Goal: Task Accomplishment & Management: Complete application form

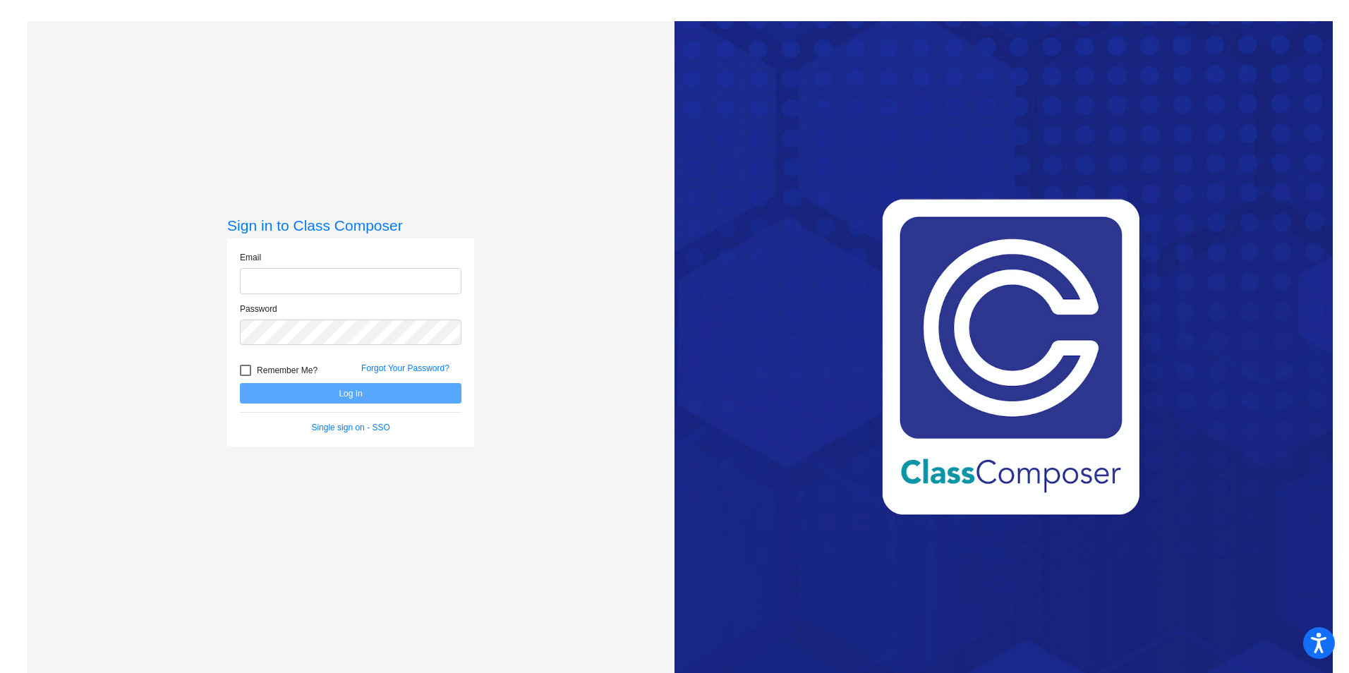
click at [425, 281] on input "email" at bounding box center [351, 281] width 222 height 26
type input "[PERSON_NAME][EMAIL_ADDRESS][PERSON_NAME][DOMAIN_NAME]"
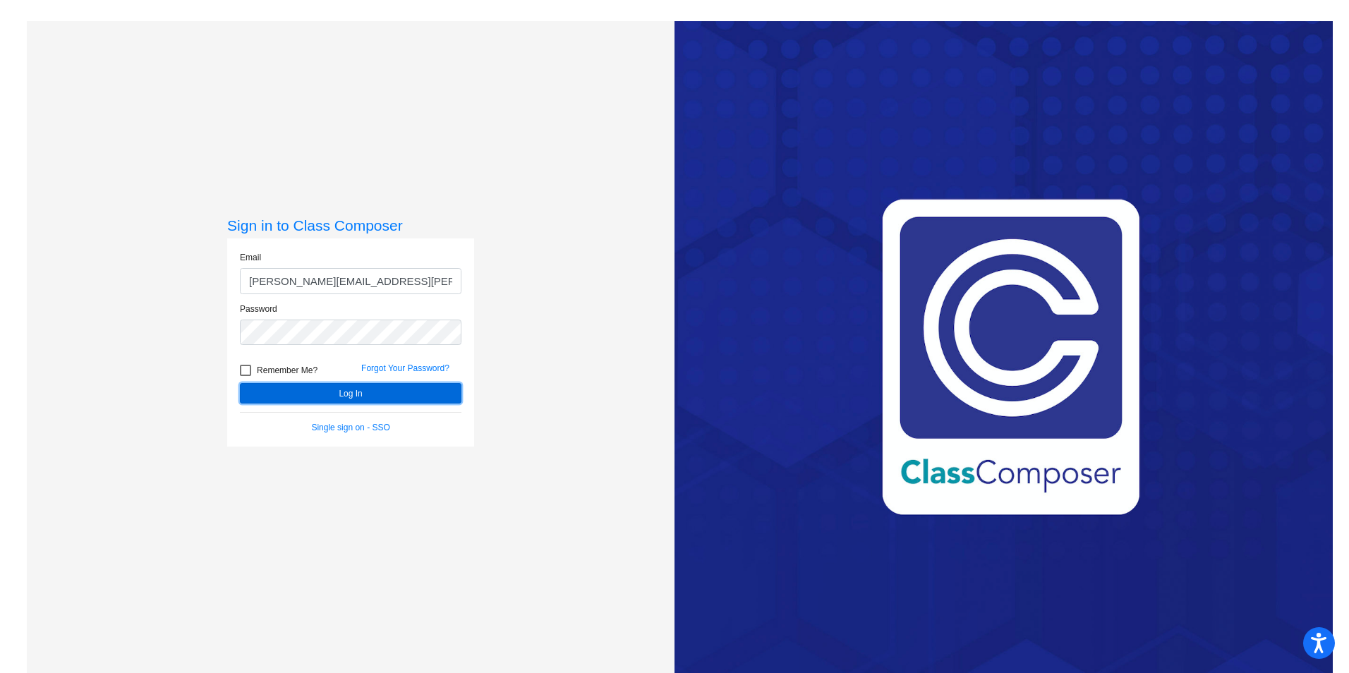
click at [355, 396] on button "Log In" at bounding box center [351, 393] width 222 height 20
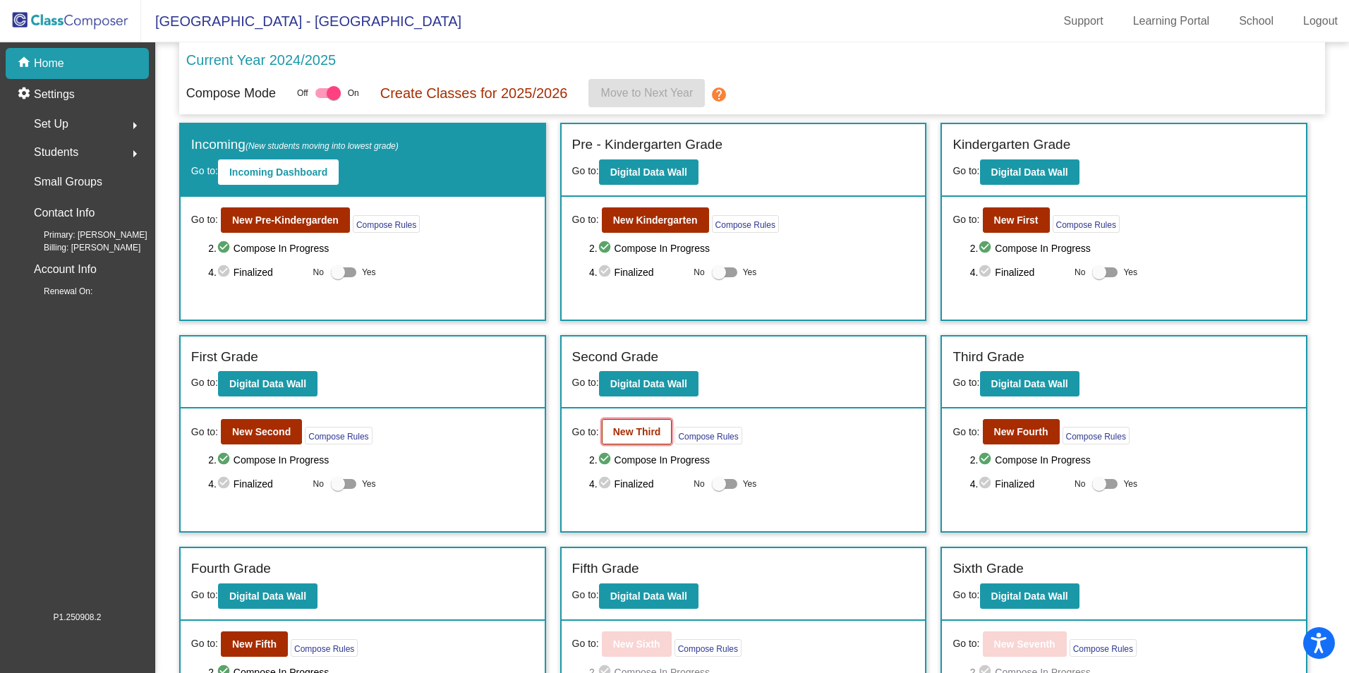
click at [660, 435] on button "New Third" at bounding box center [637, 431] width 71 height 25
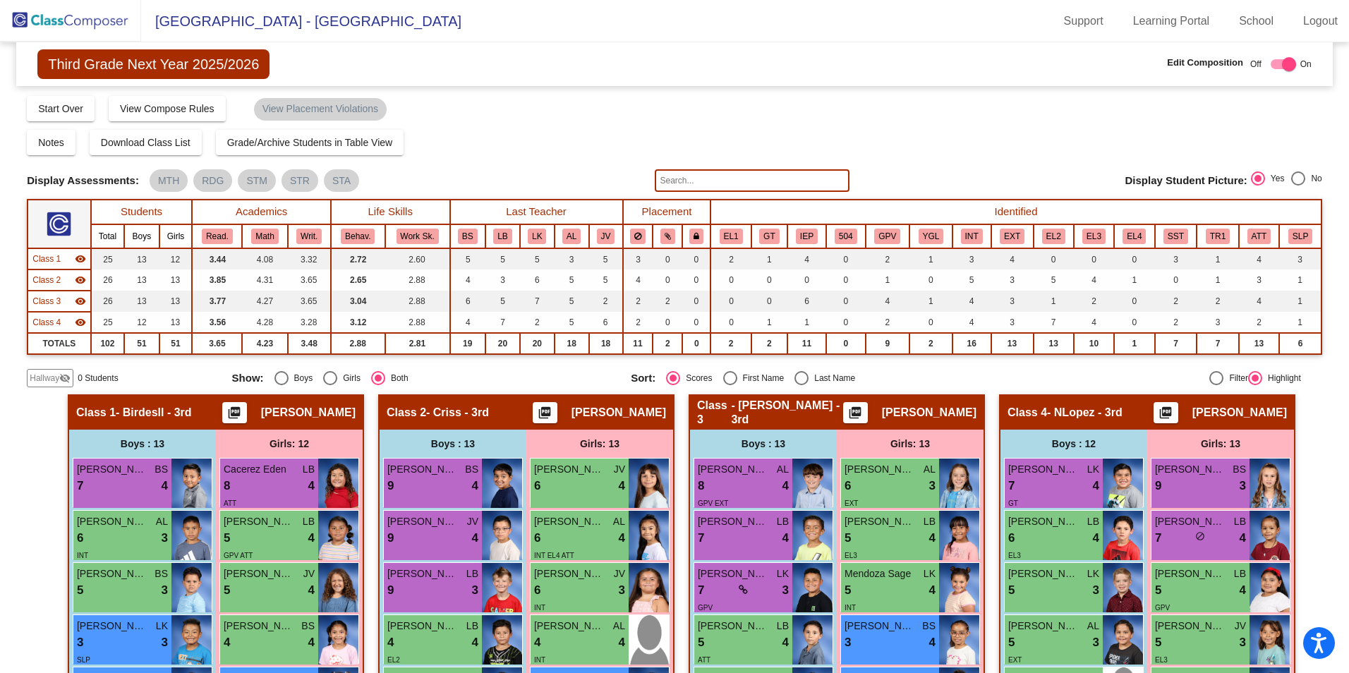
click at [50, 378] on span "Hallway" at bounding box center [45, 378] width 30 height 13
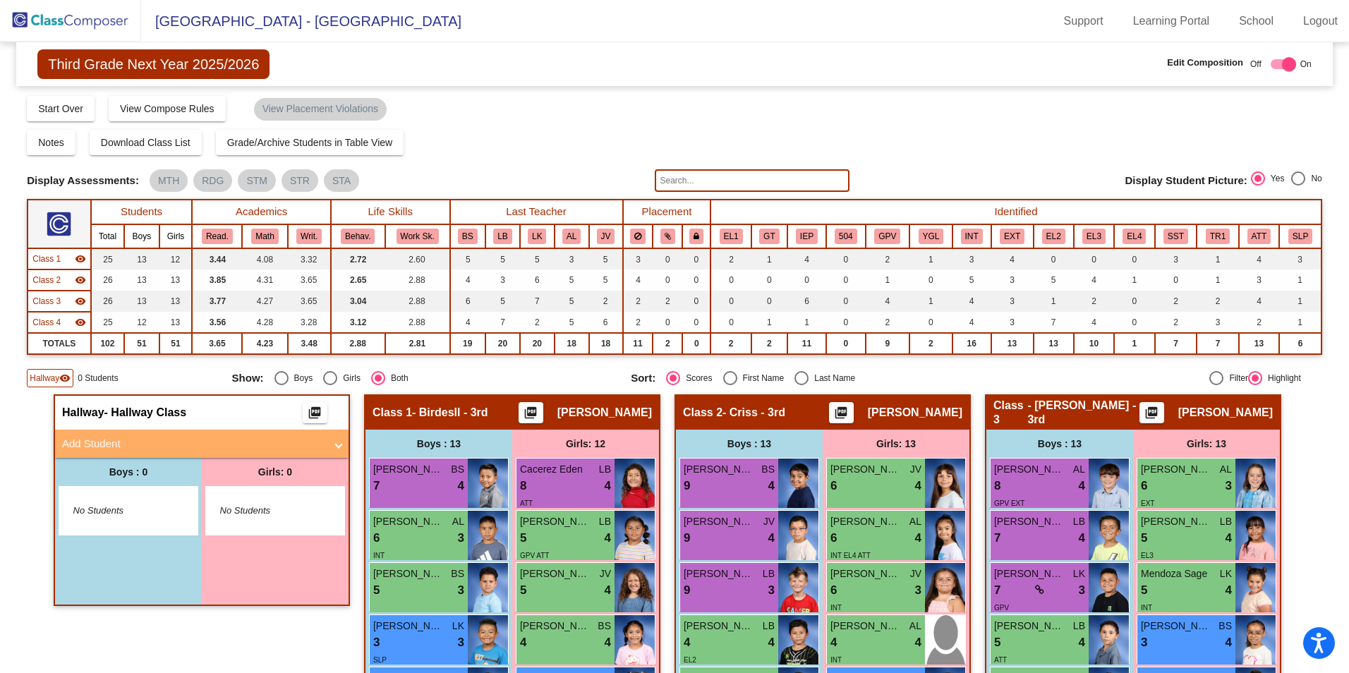
click at [83, 442] on mat-panel-title "Add Student" at bounding box center [193, 444] width 263 height 16
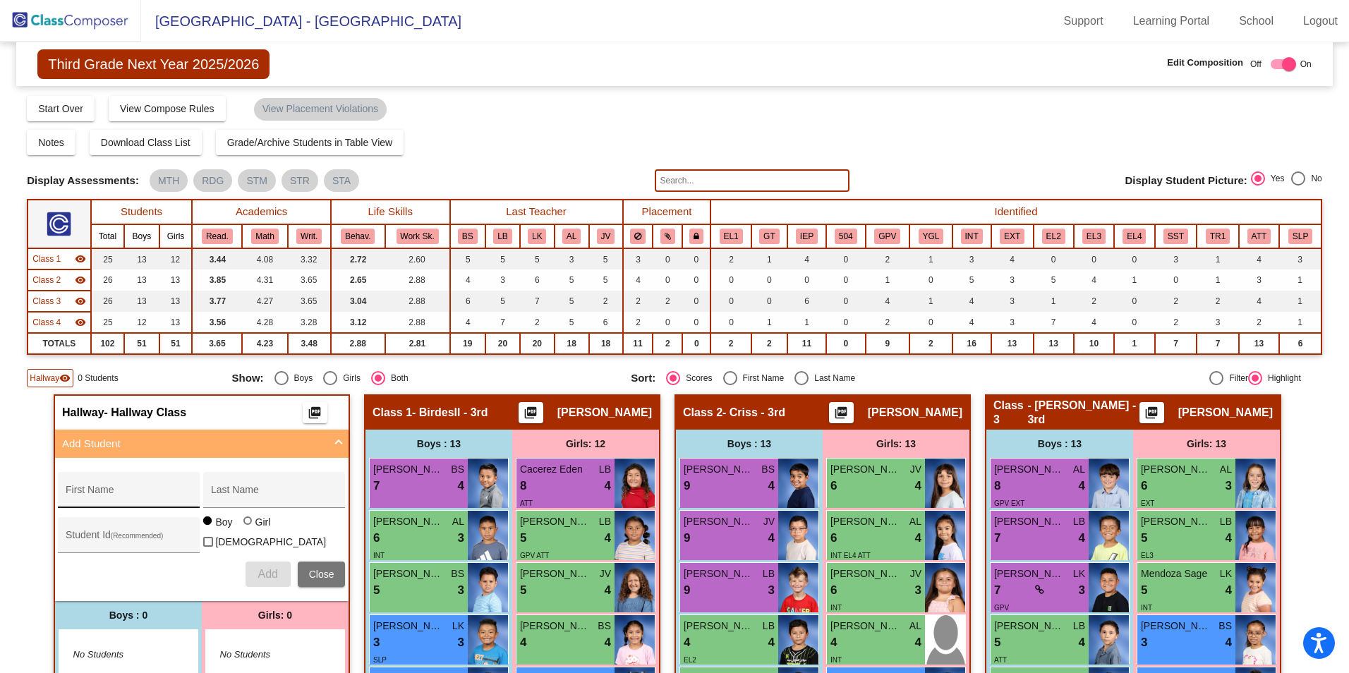
click at [94, 492] on input "First Name" at bounding box center [129, 495] width 127 height 11
type input "[PERSON_NAME]"
type input "361738"
click at [262, 573] on span "Add" at bounding box center [268, 574] width 20 height 12
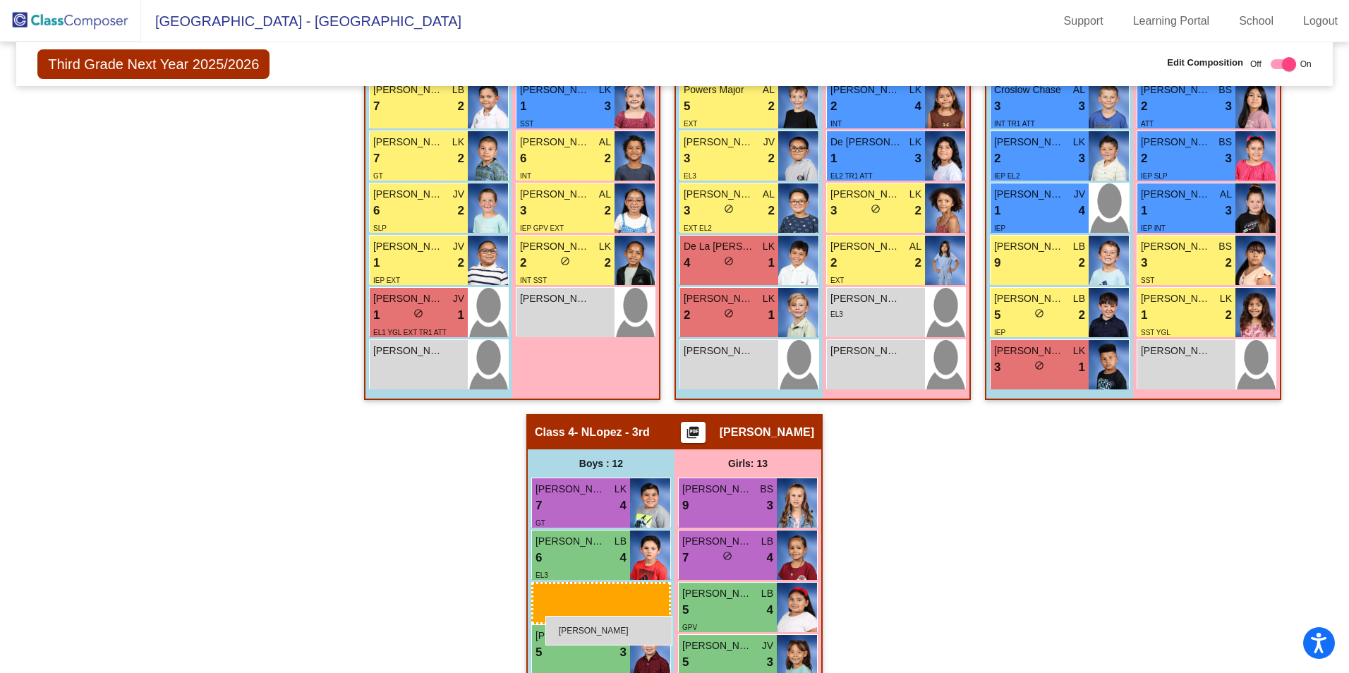
scroll to position [748, 0]
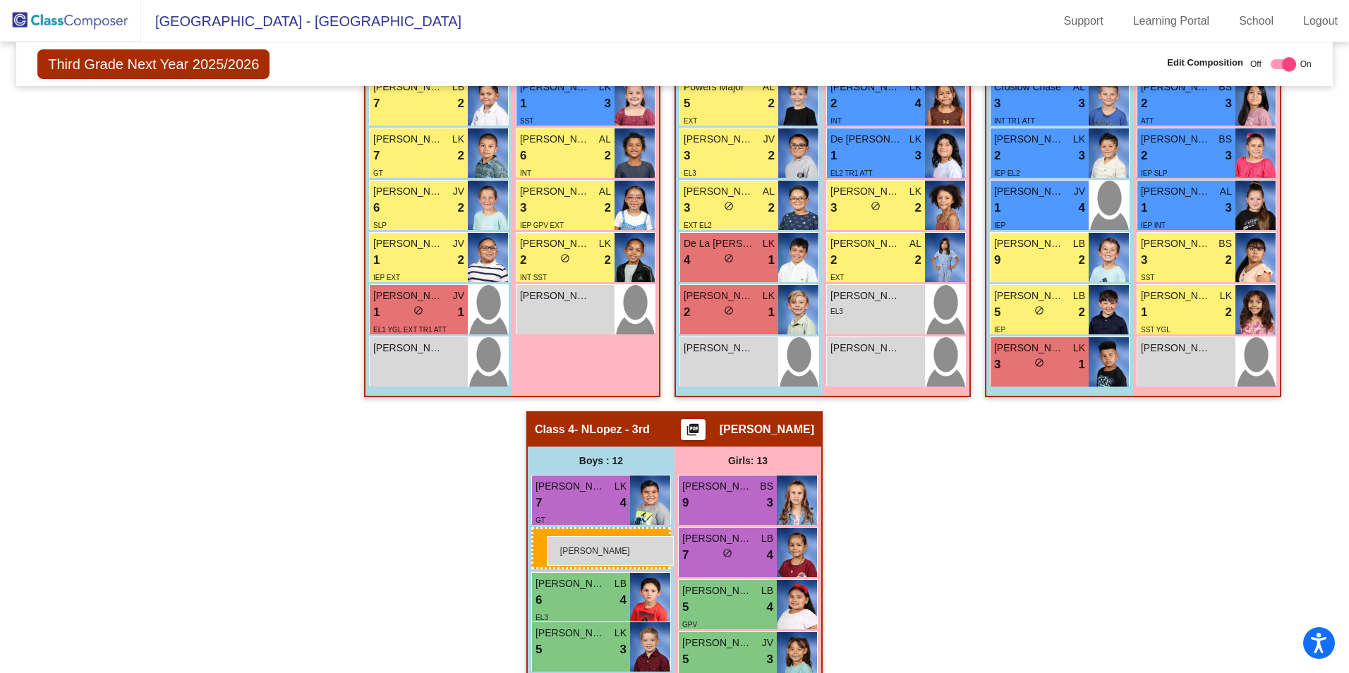
drag, startPoint x: 100, startPoint y: 155, endPoint x: 547, endPoint y: 536, distance: 587.7
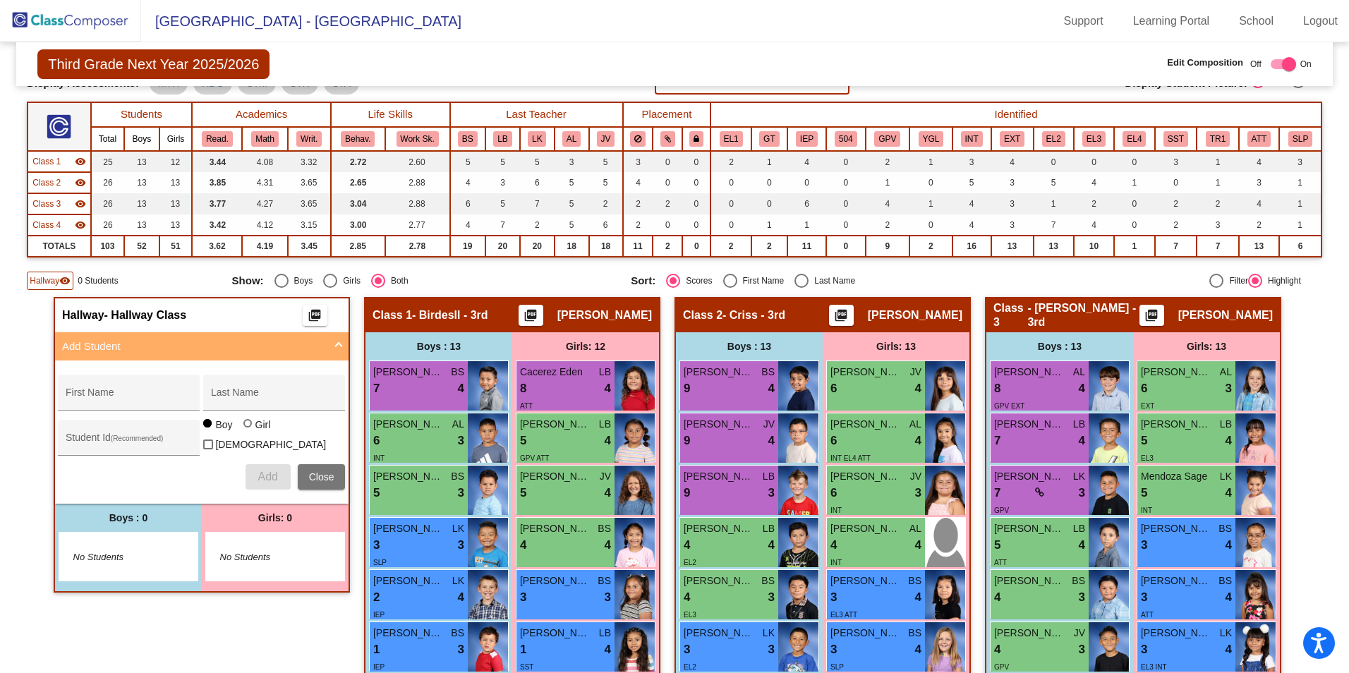
scroll to position [0, 0]
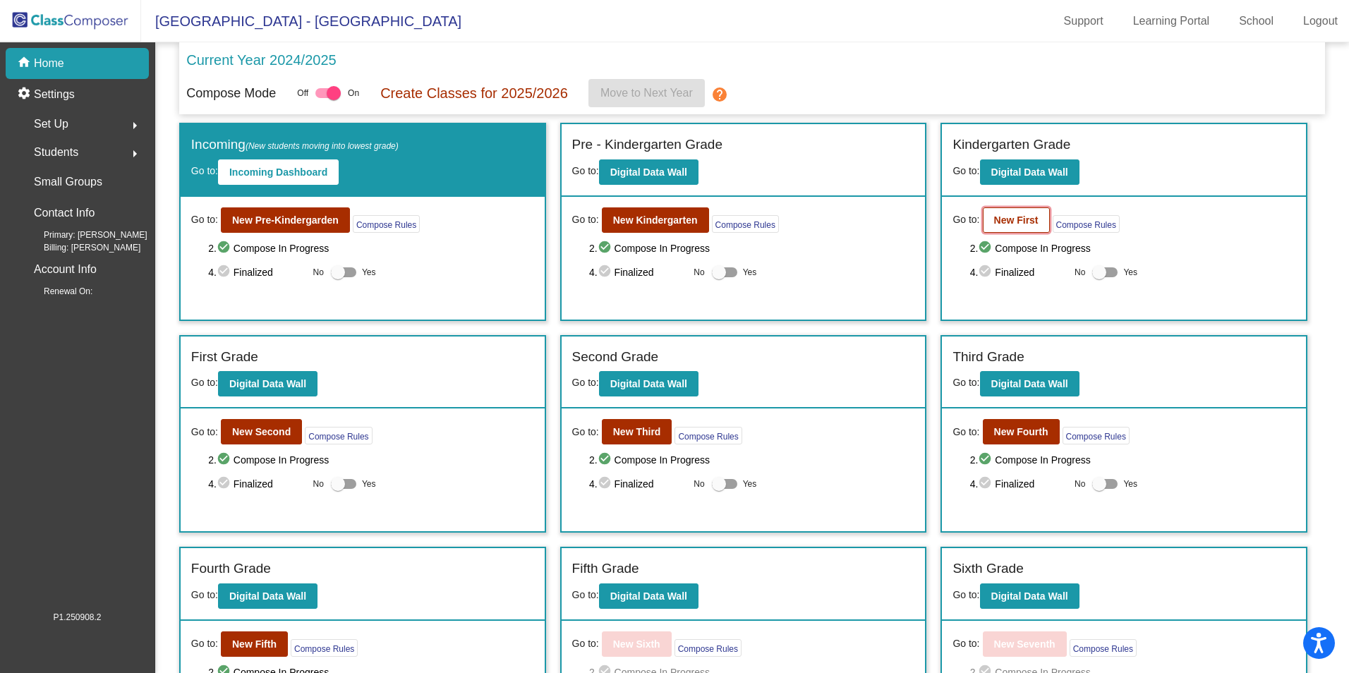
click at [1013, 217] on b "New First" at bounding box center [1016, 220] width 44 height 11
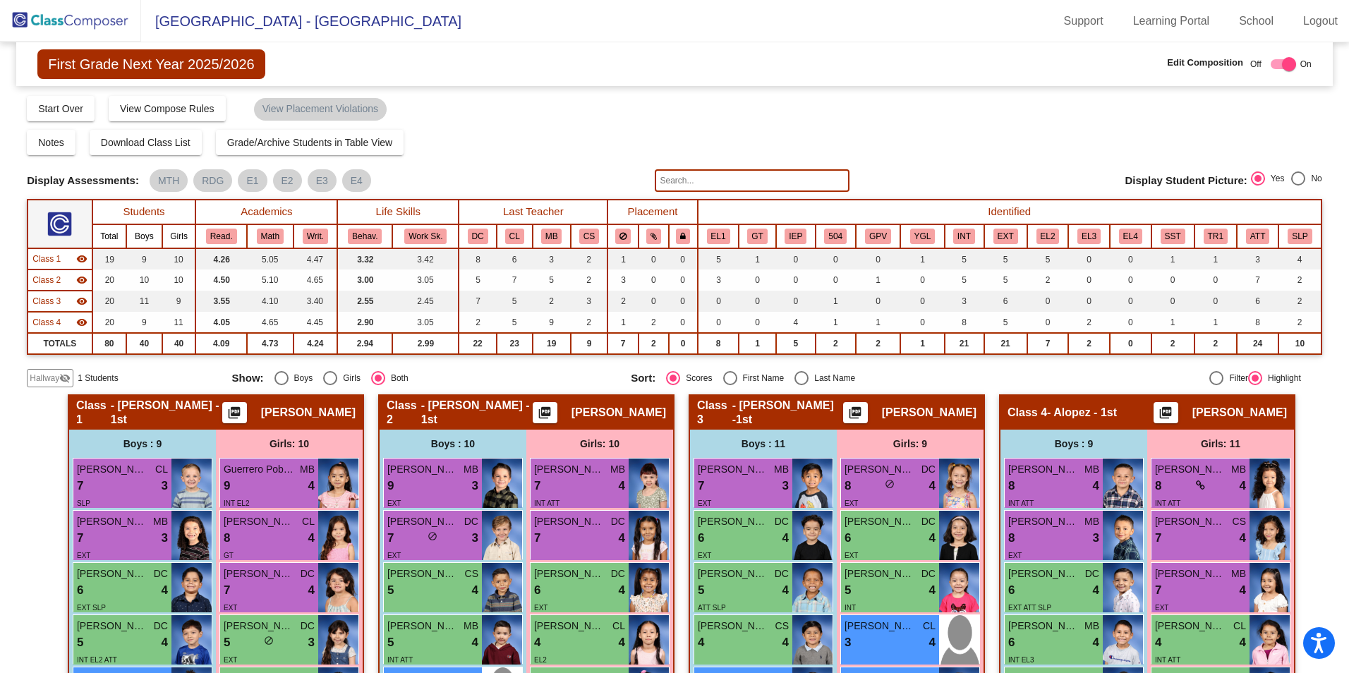
click at [47, 373] on span "Hallway" at bounding box center [45, 378] width 30 height 13
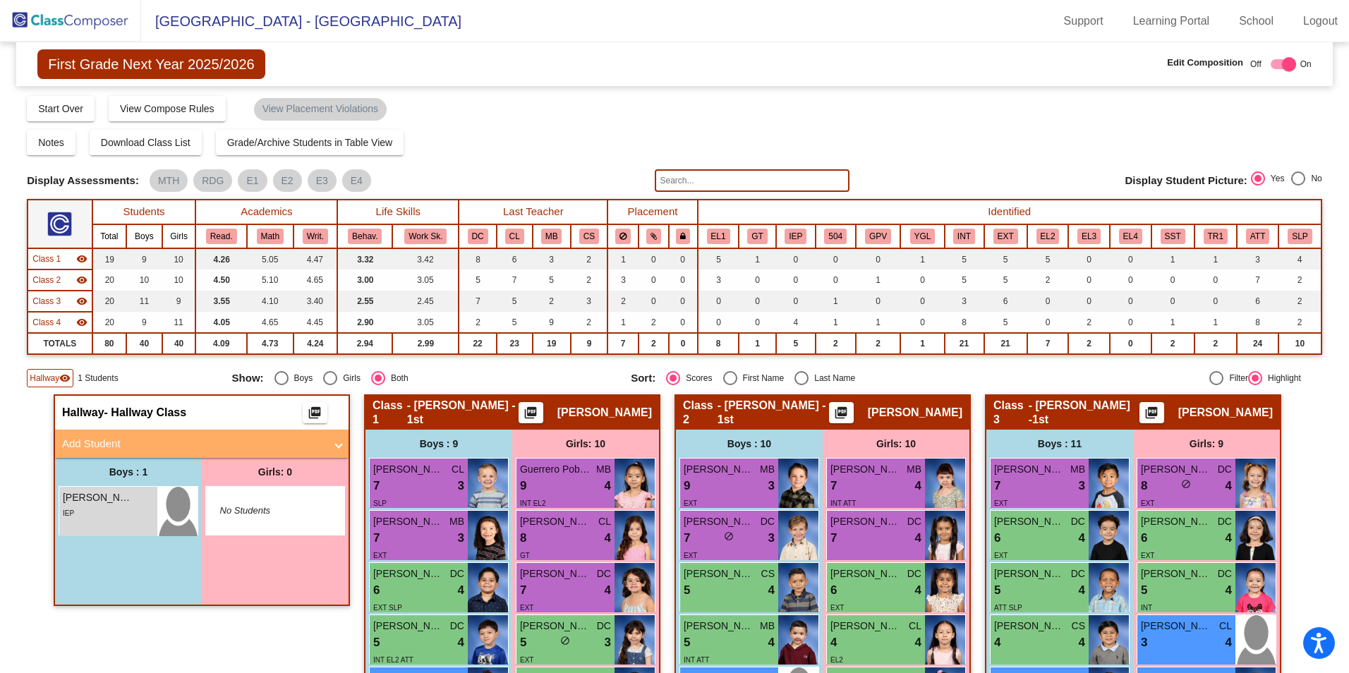
click at [133, 435] on mat-expansion-panel-header "Add Student" at bounding box center [202, 444] width 294 height 28
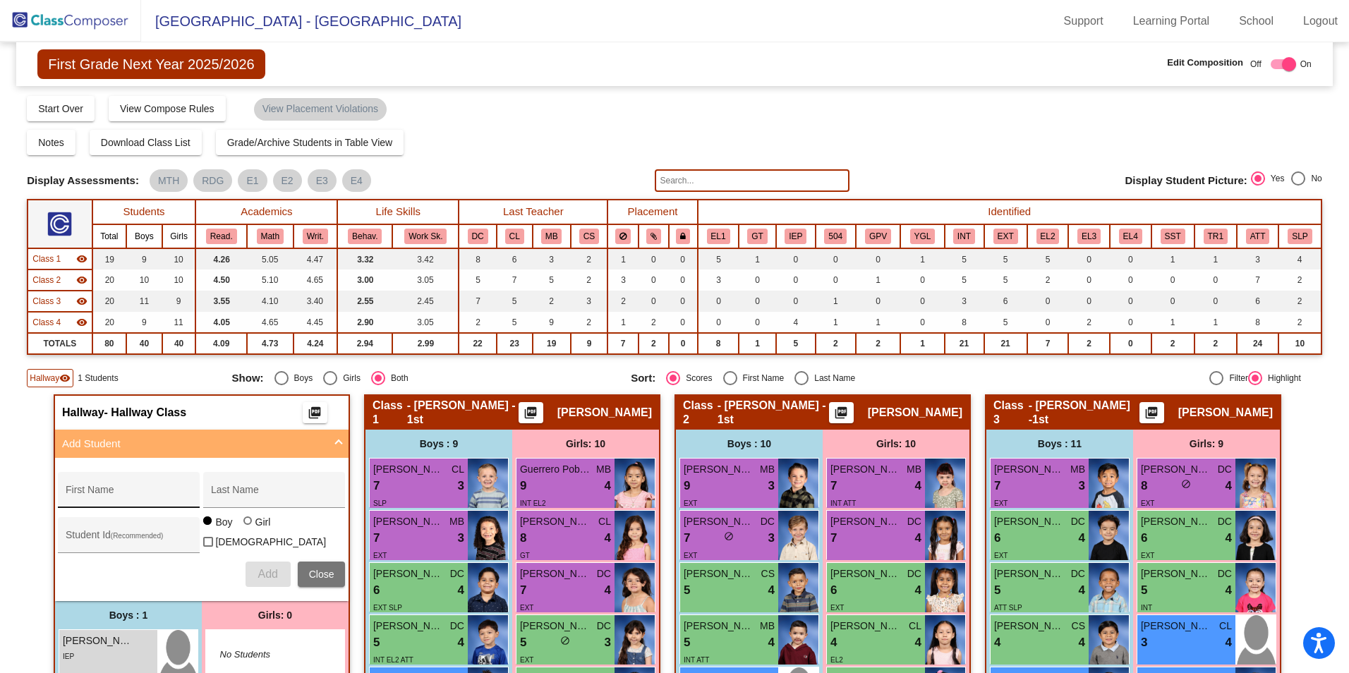
click at [150, 498] on input "First Name" at bounding box center [129, 495] width 127 height 11
type input "[PERSON_NAME]"
type input "361733"
click at [280, 572] on button "Add" at bounding box center [268, 574] width 45 height 25
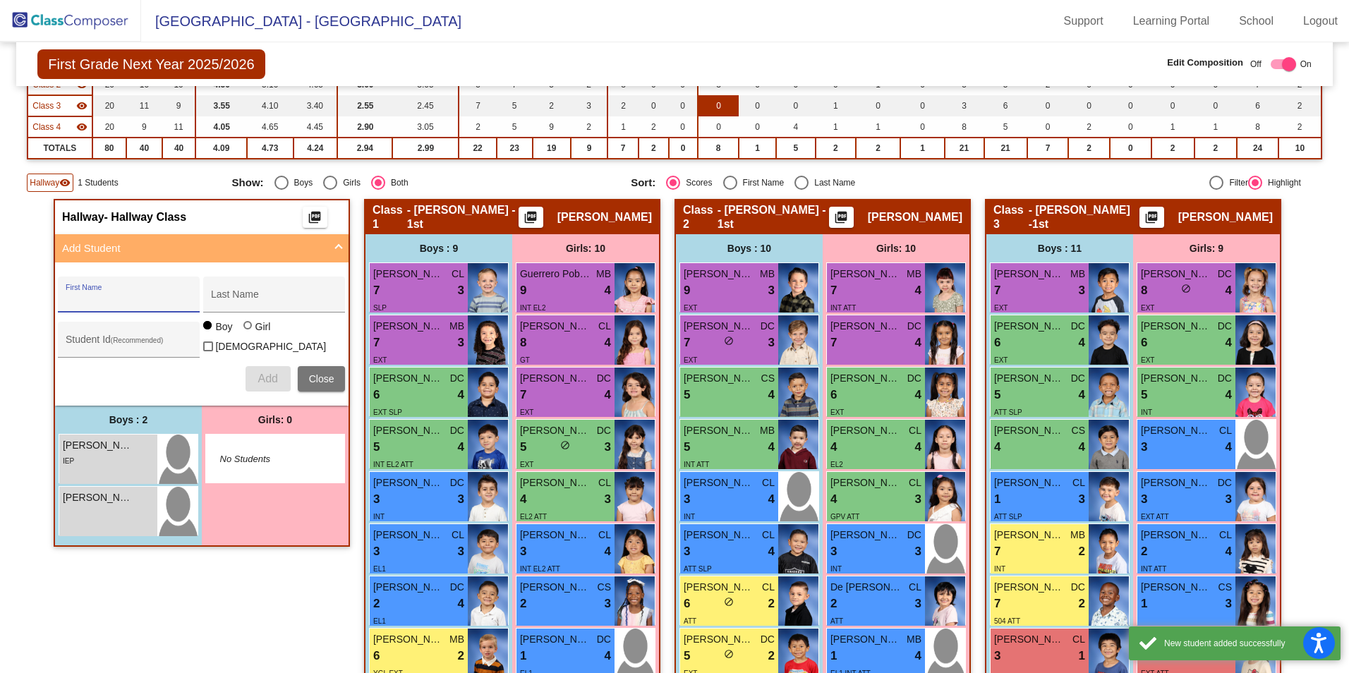
scroll to position [212, 0]
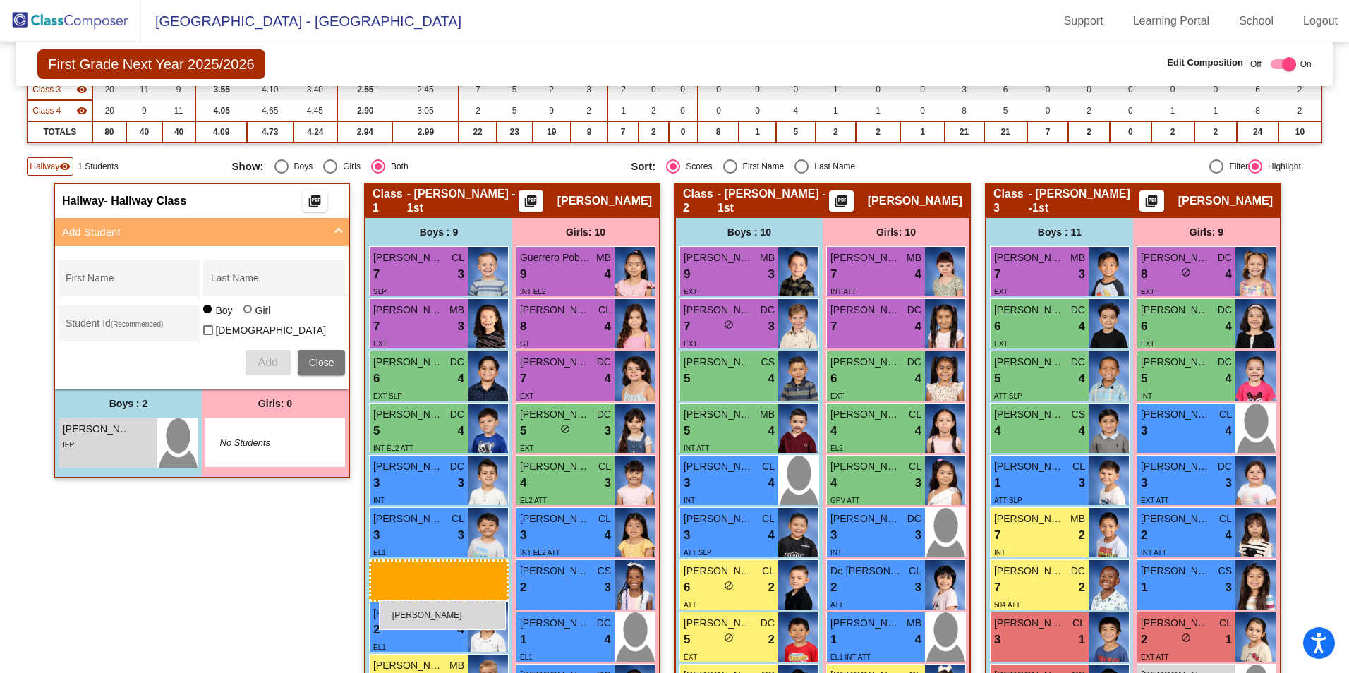
drag, startPoint x: 109, startPoint y: 496, endPoint x: 379, endPoint y: 601, distance: 289.8
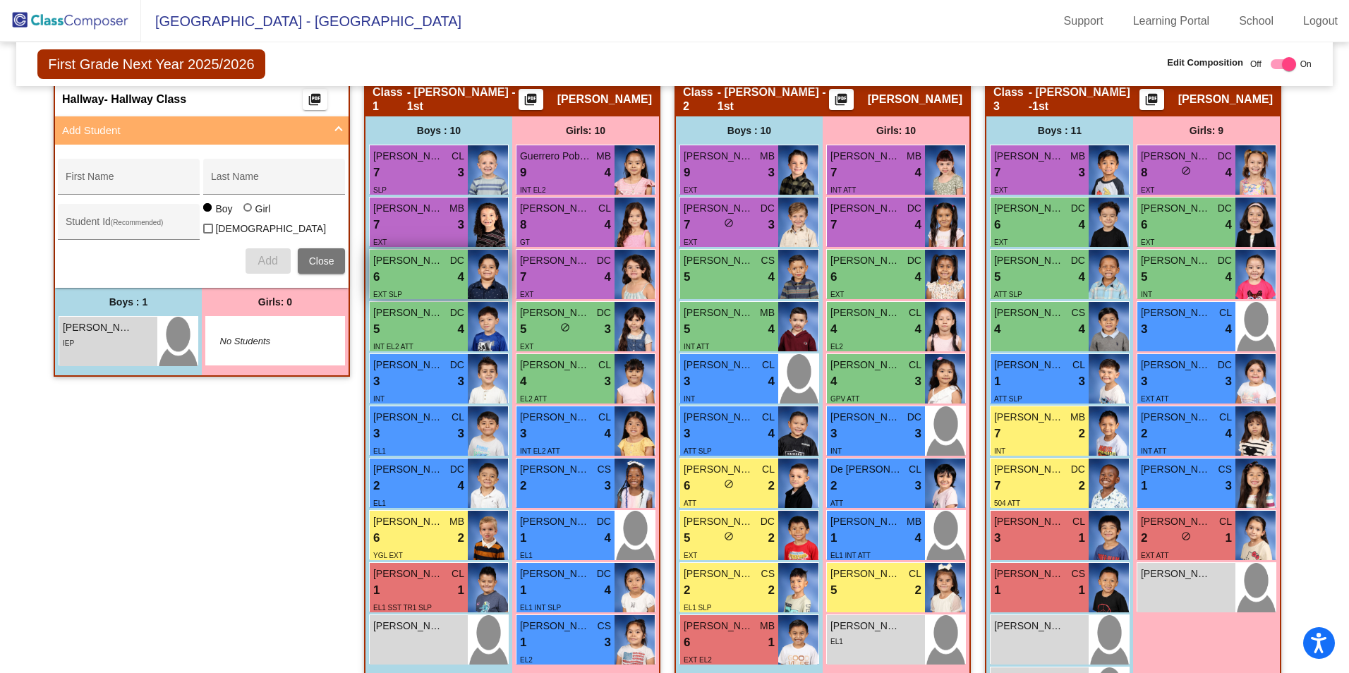
scroll to position [141, 0]
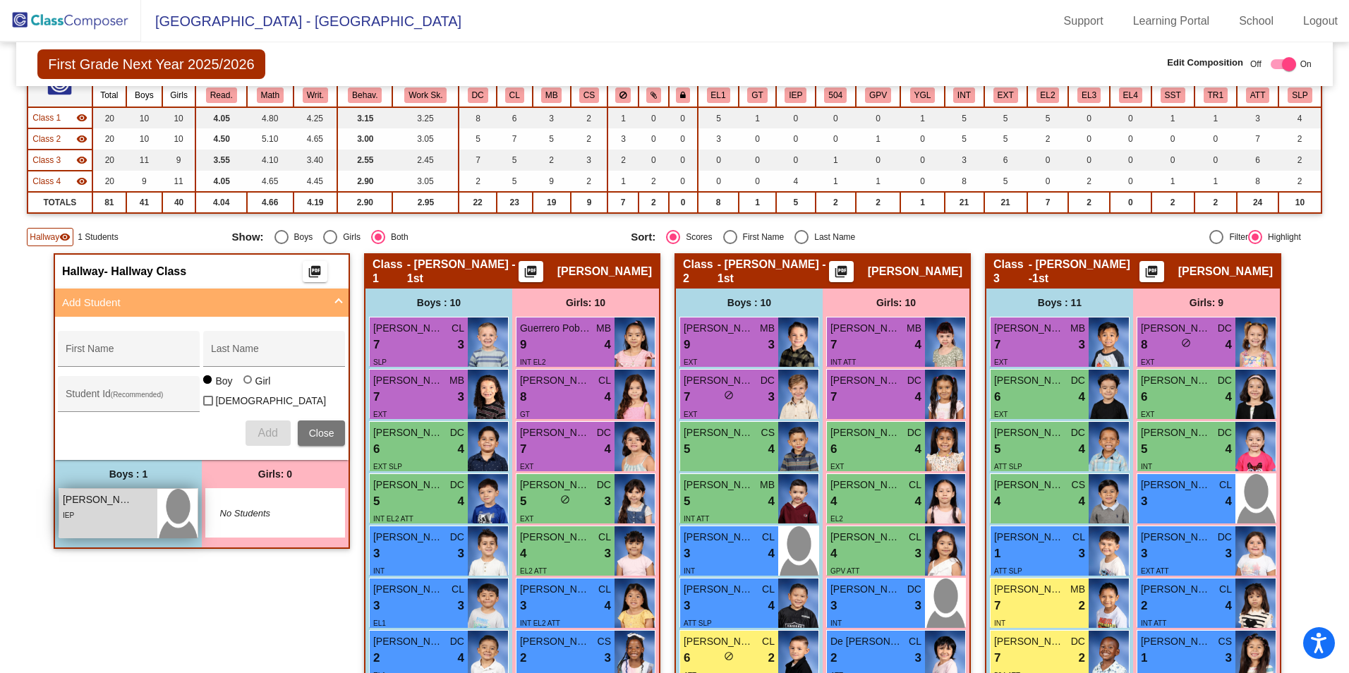
click at [112, 507] on div "IEP" at bounding box center [108, 514] width 91 height 15
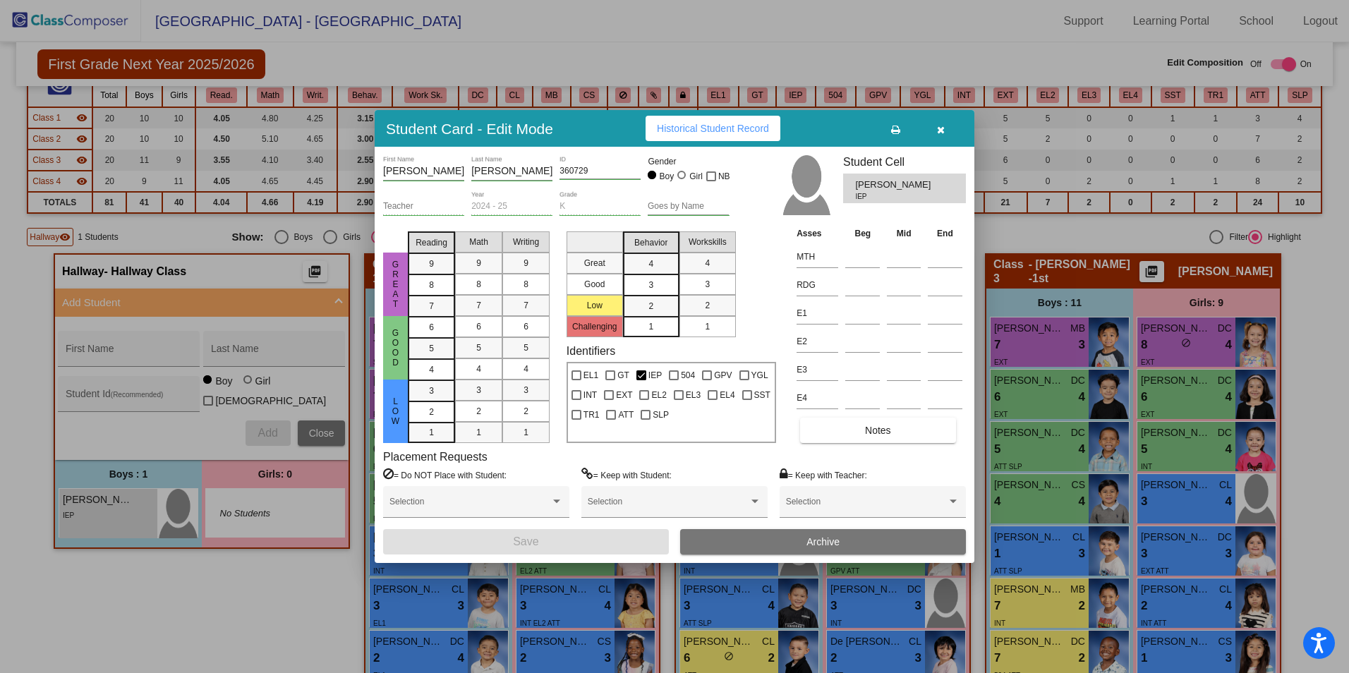
click at [799, 538] on button "Archive" at bounding box center [823, 541] width 286 height 25
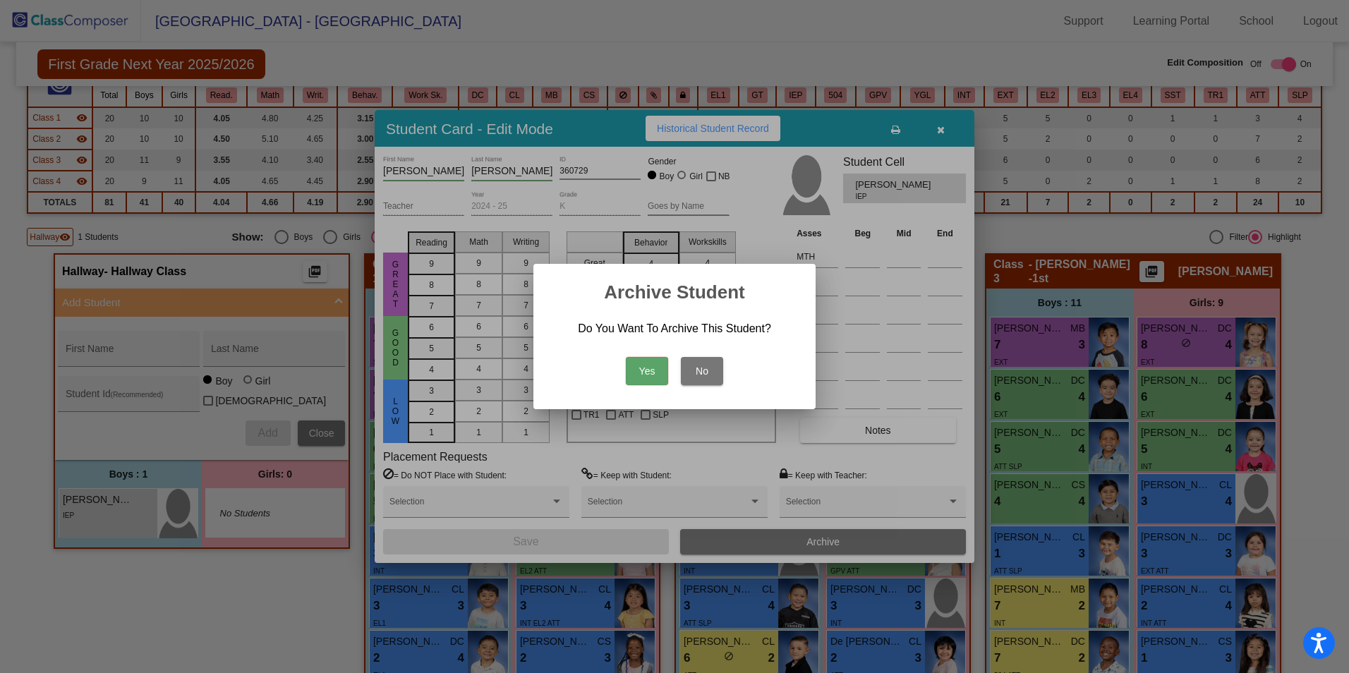
click at [666, 375] on button "Yes" at bounding box center [647, 371] width 42 height 28
